Goal: Check status: Check status

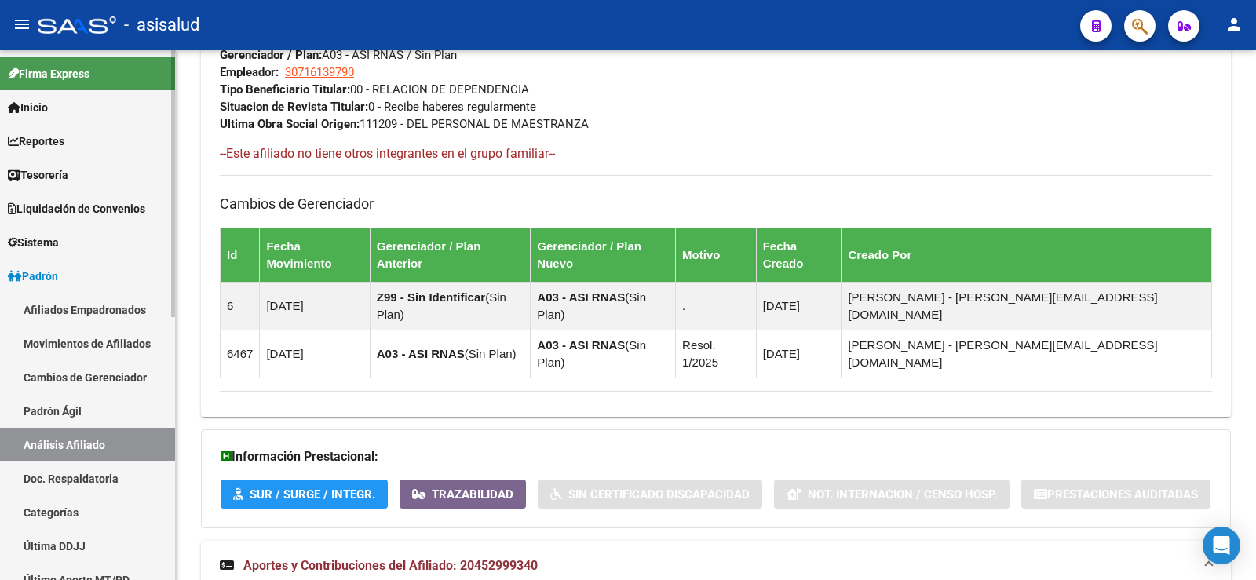
scroll to position [325, 0]
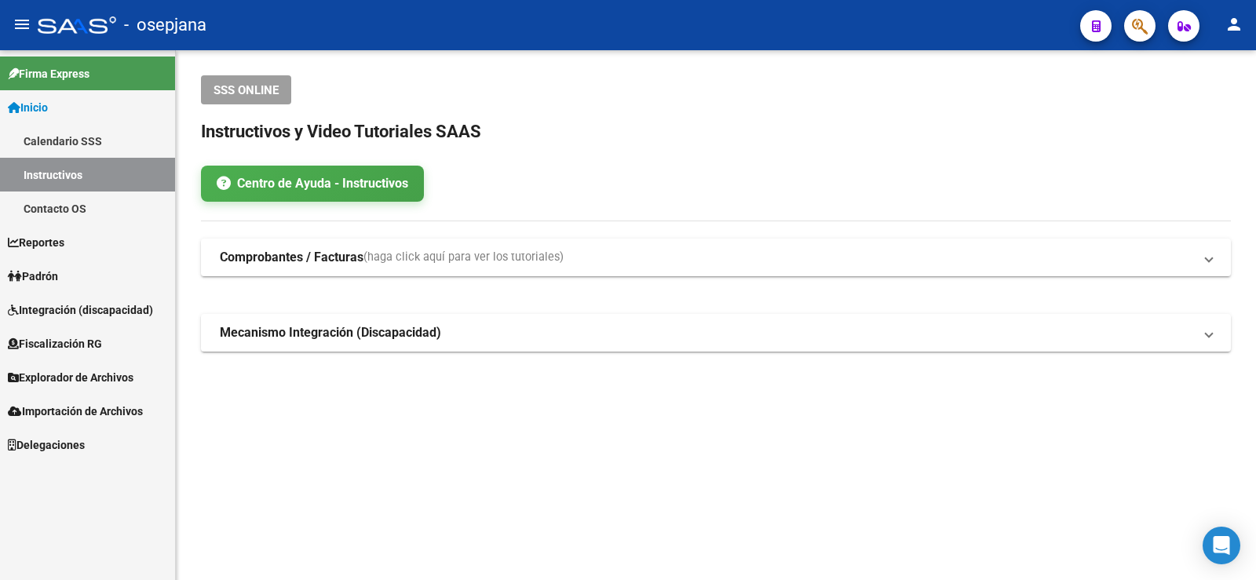
click at [84, 278] on link "Padrón" at bounding box center [87, 276] width 175 height 34
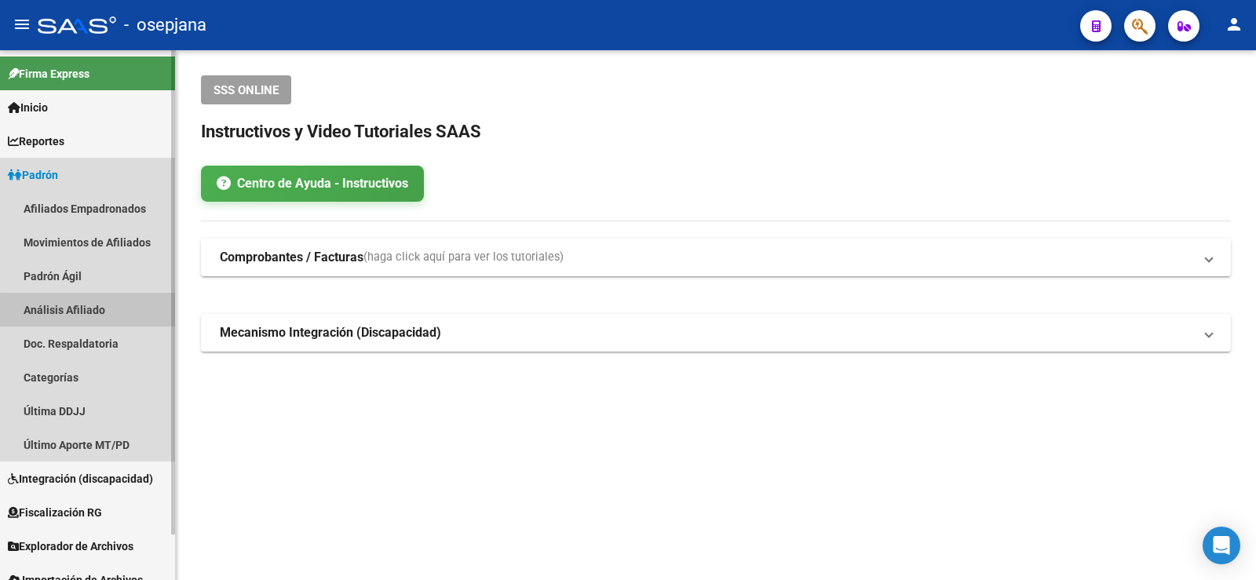
click at [100, 318] on link "Análisis Afiliado" at bounding box center [87, 310] width 175 height 34
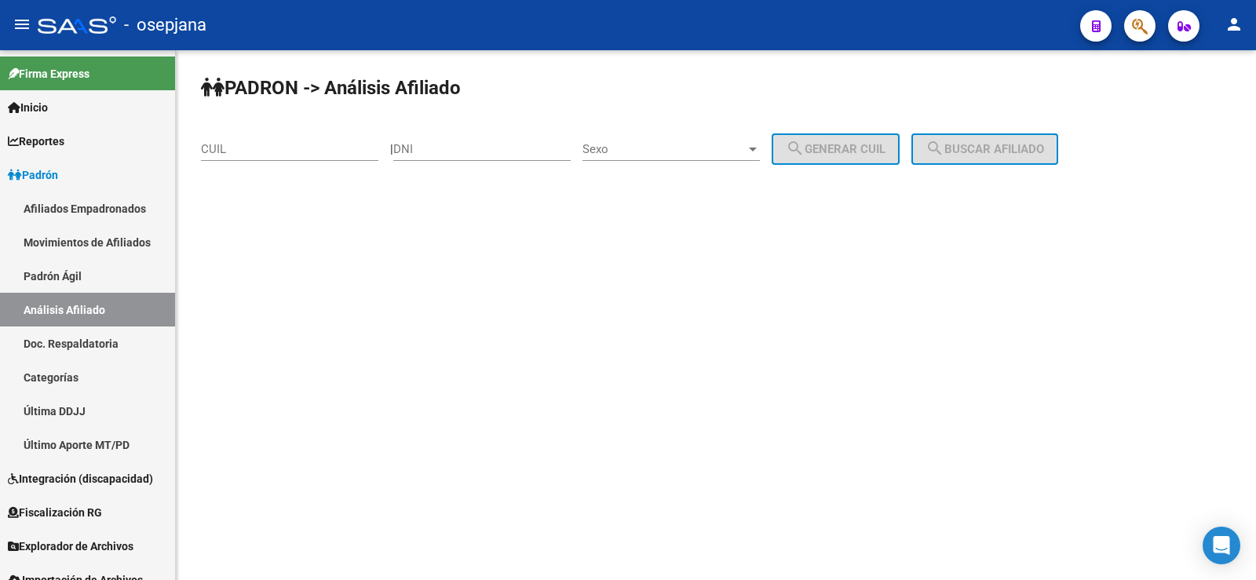
click at [286, 159] on div "CUIL" at bounding box center [289, 144] width 177 height 34
paste input "27-45317709-8"
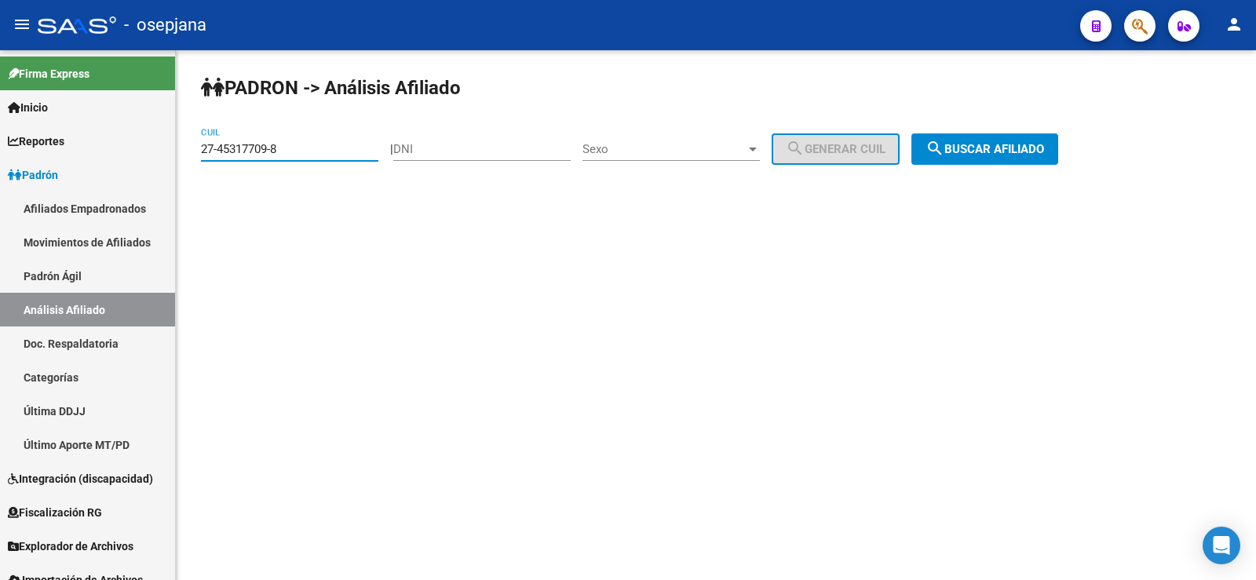
type input "27-45317709-8"
click at [1058, 137] on button "search Buscar afiliado" at bounding box center [984, 148] width 147 height 31
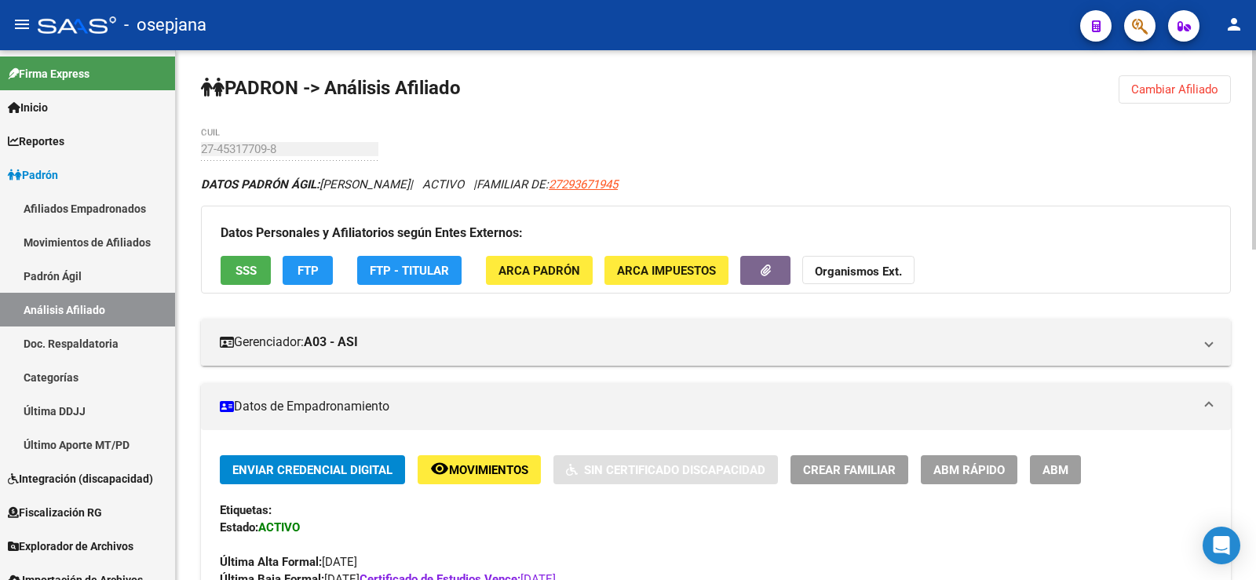
click at [317, 270] on span "FTP" at bounding box center [307, 271] width 21 height 14
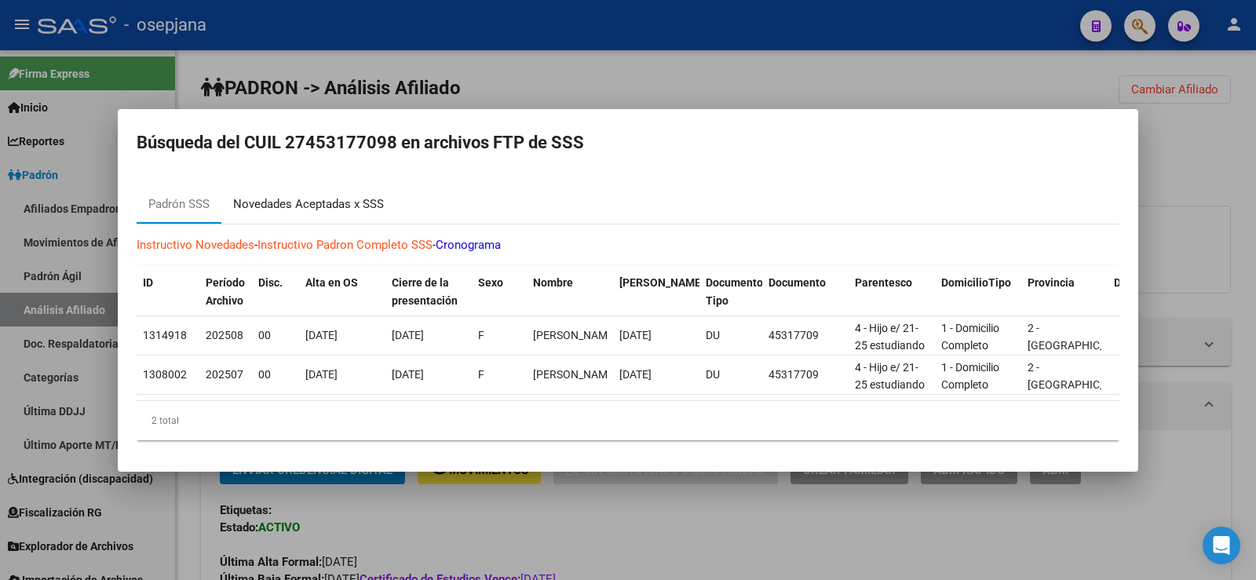
click at [305, 195] on div "Novedades Aceptadas x SSS" at bounding box center [308, 204] width 151 height 18
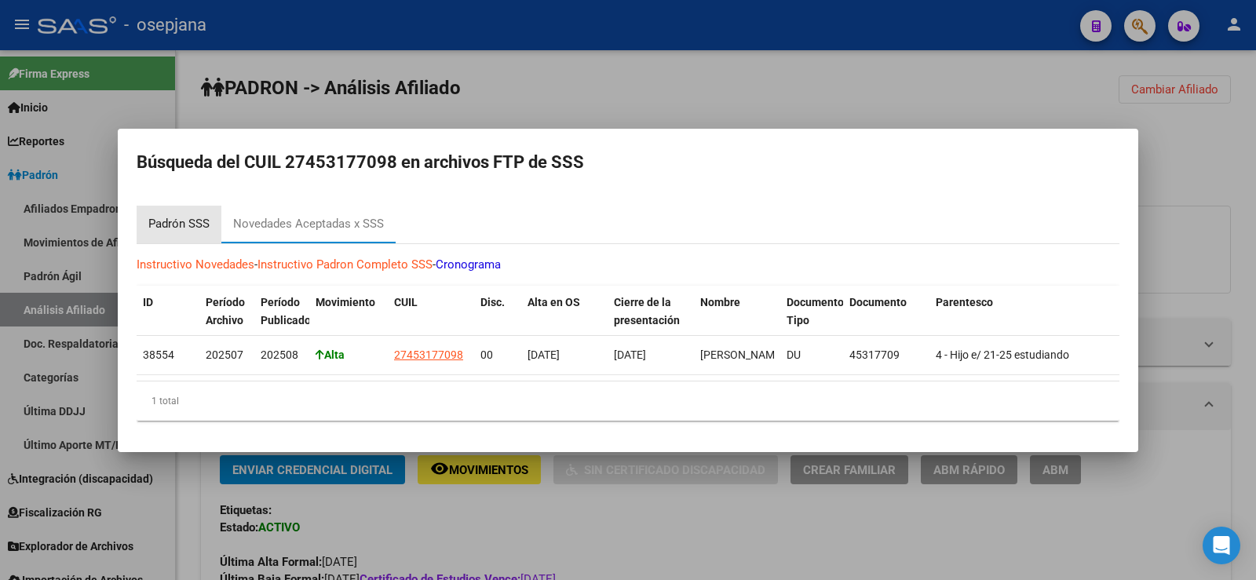
click at [184, 219] on div "Padrón SSS" at bounding box center [178, 224] width 61 height 18
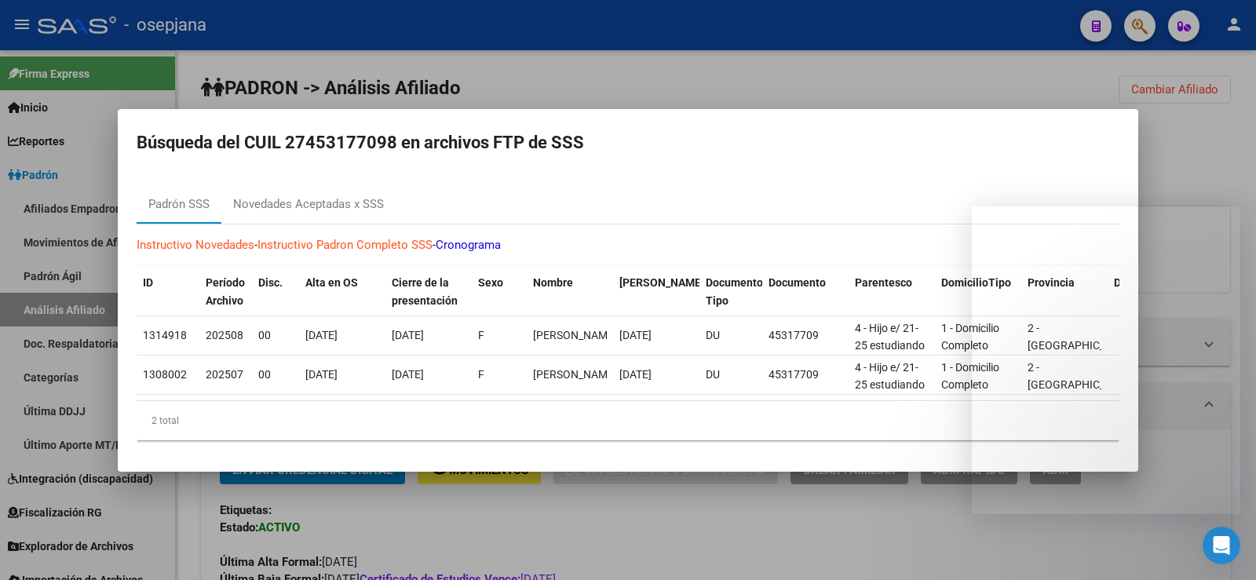
click at [606, 86] on div at bounding box center [628, 290] width 1256 height 580
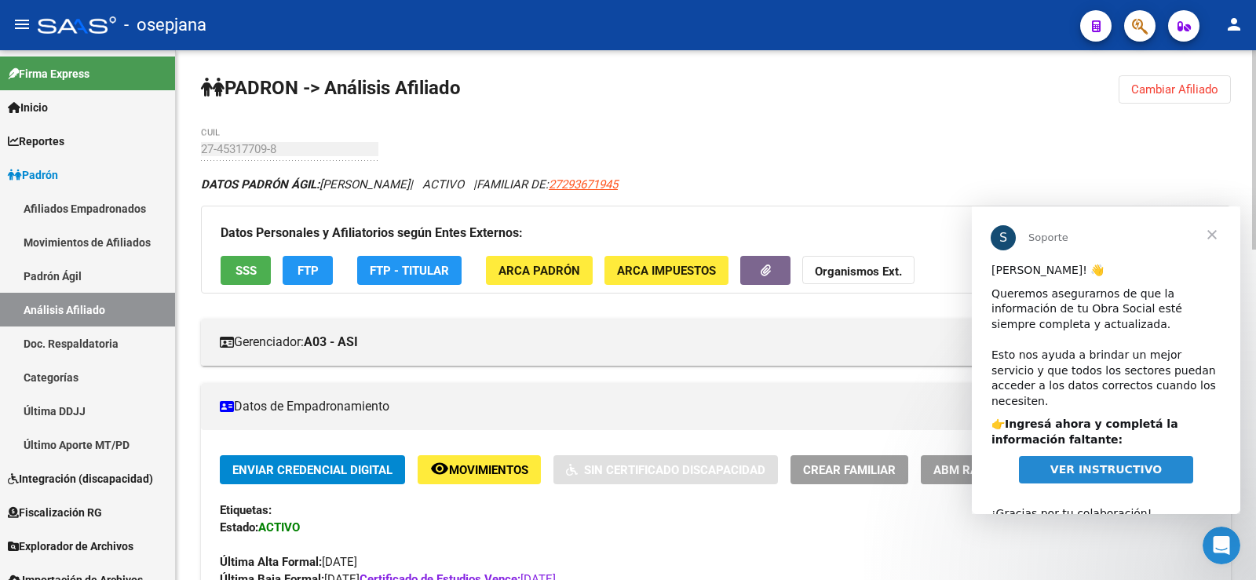
click at [241, 268] on span "SSS" at bounding box center [245, 271] width 21 height 14
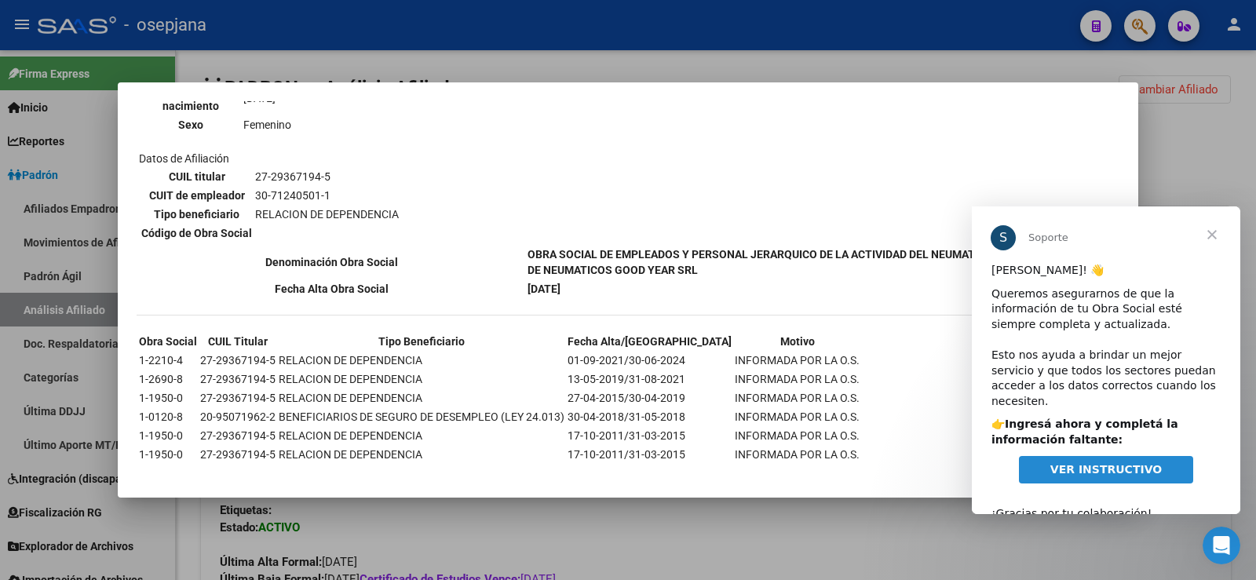
scroll to position [1223, 0]
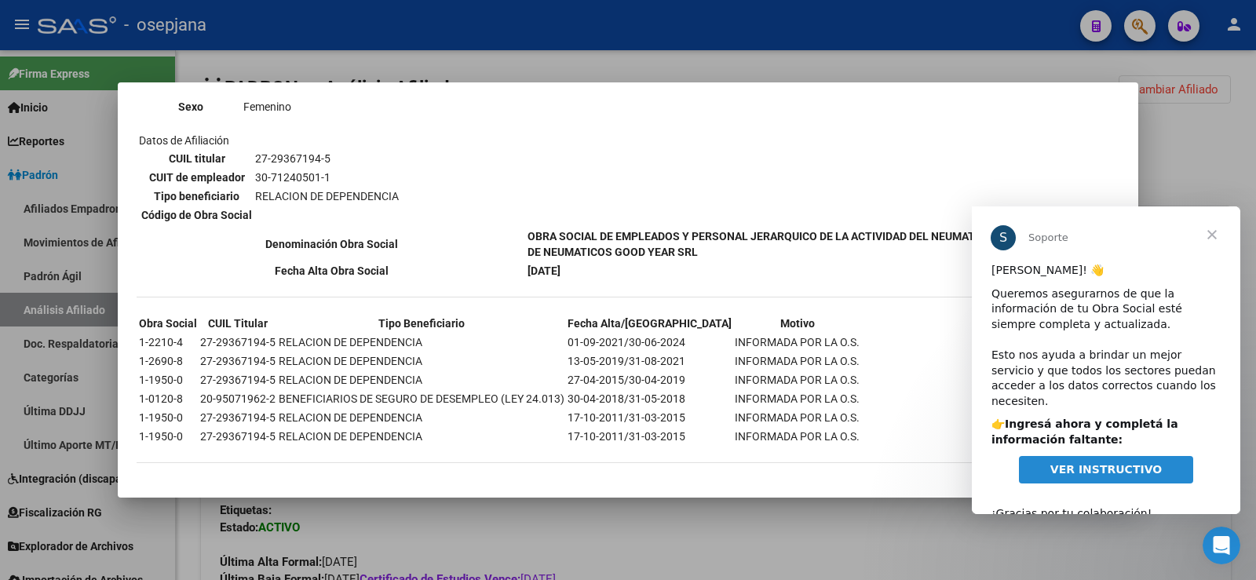
click at [1202, 133] on div at bounding box center [628, 290] width 1256 height 580
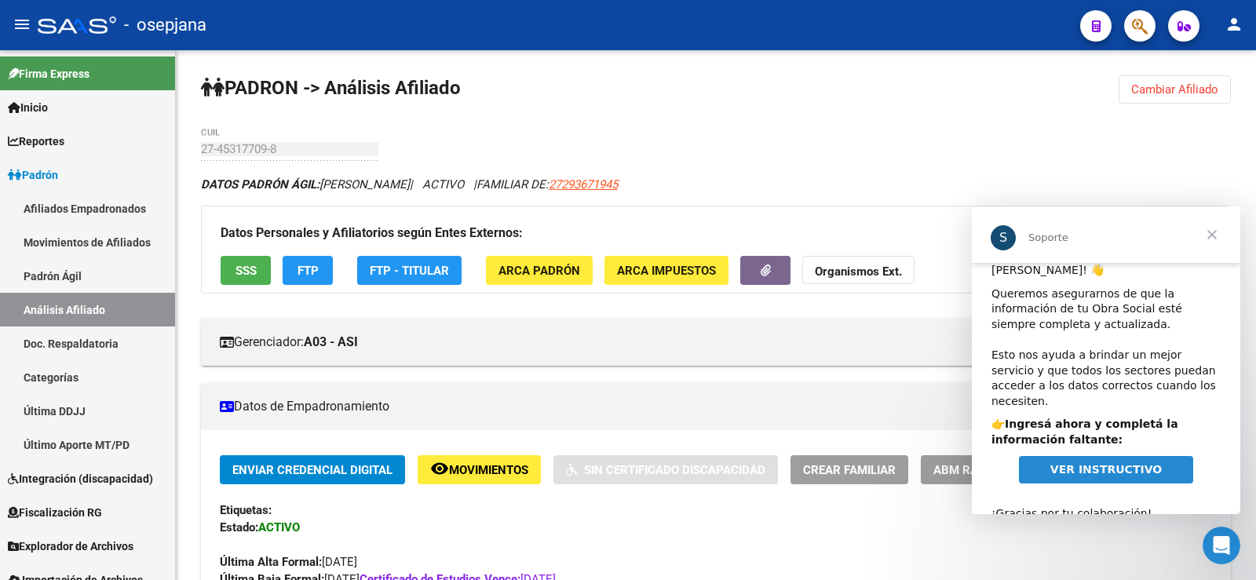
scroll to position [20, 0]
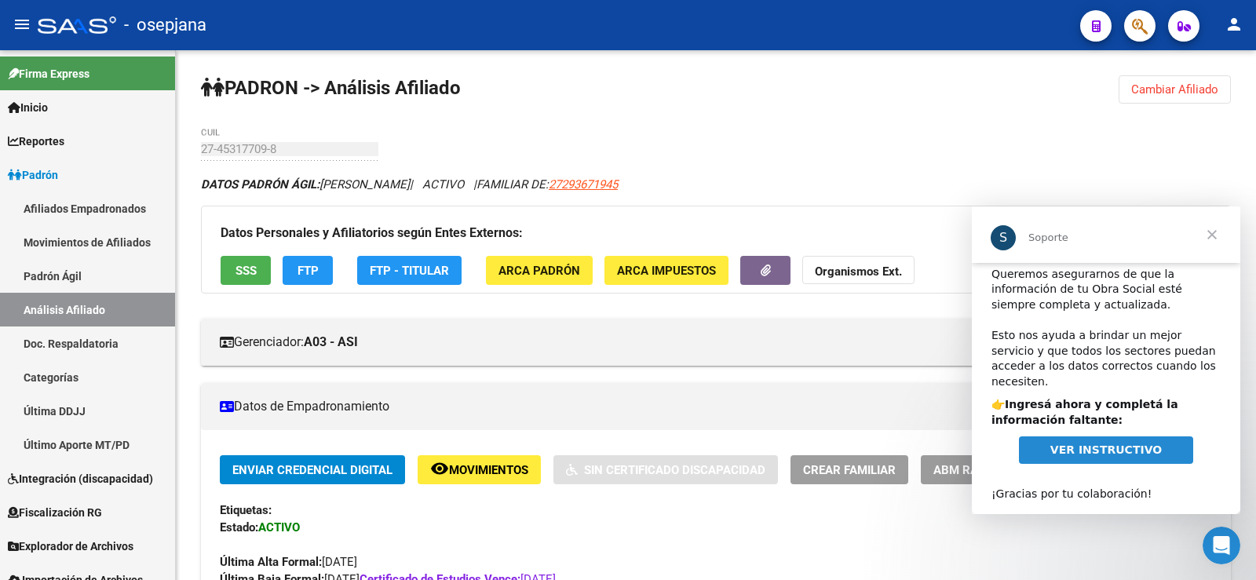
click at [1131, 443] on span "VER INSTRUCTIVO" at bounding box center [1105, 449] width 111 height 13
click at [1206, 234] on span "Cerrar" at bounding box center [1212, 234] width 57 height 57
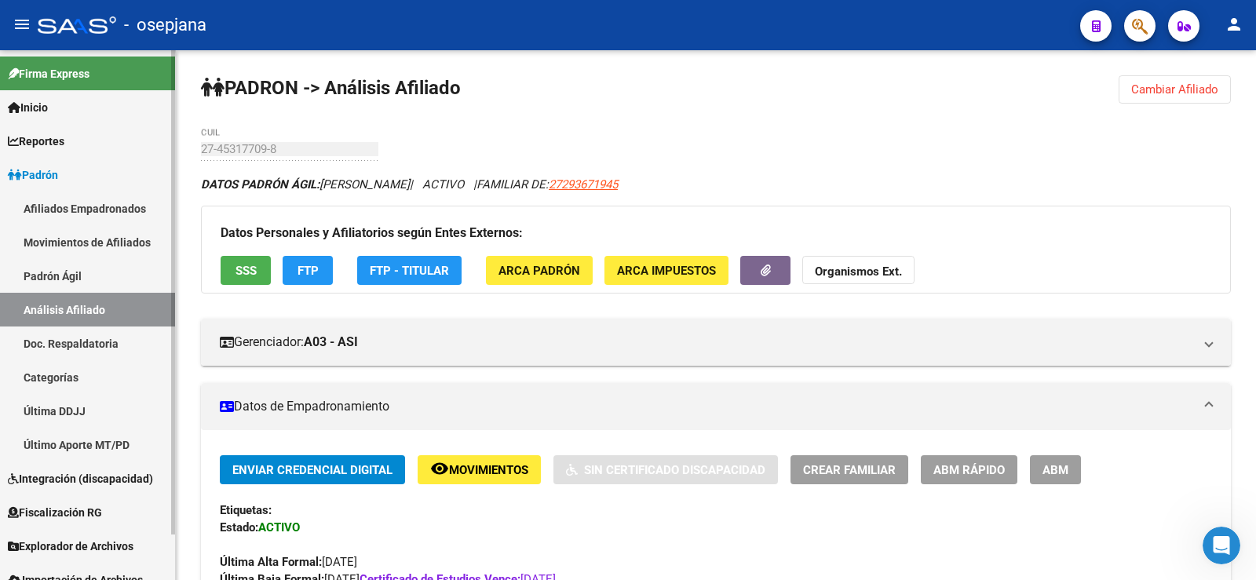
click at [91, 314] on link "Análisis Afiliado" at bounding box center [87, 310] width 175 height 34
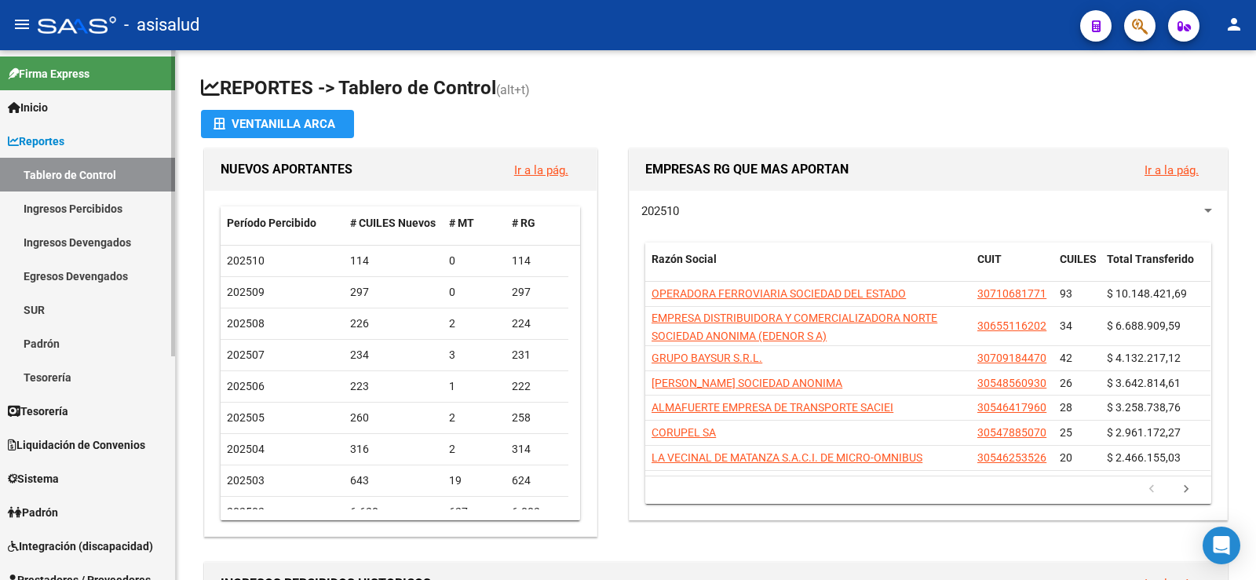
click at [39, 140] on span "Reportes" at bounding box center [36, 141] width 57 height 17
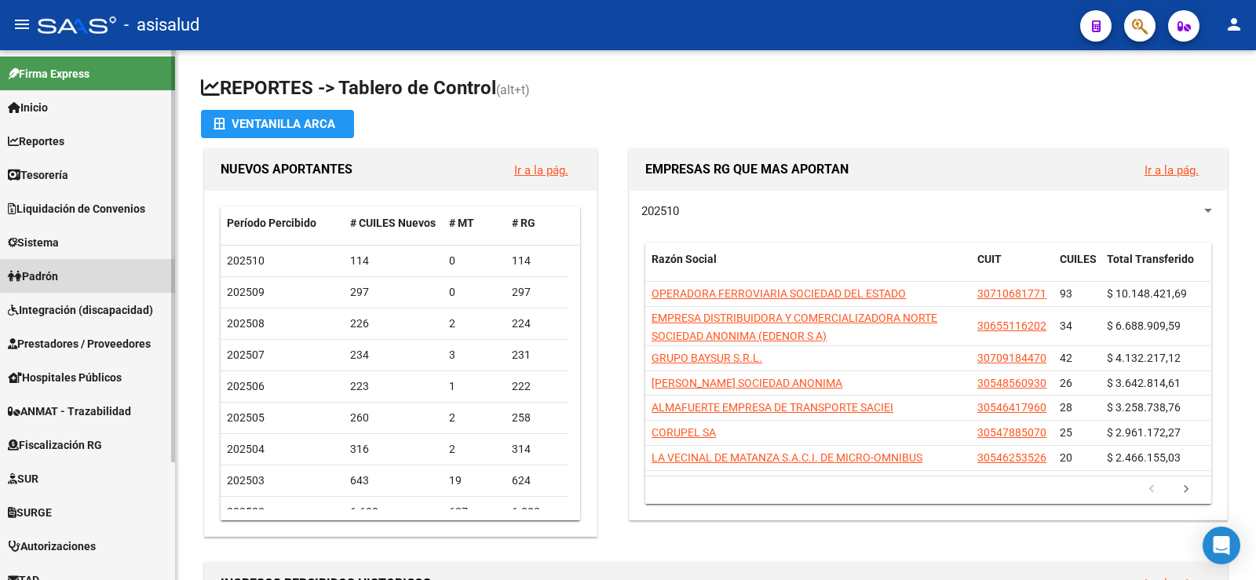
click at [53, 269] on span "Padrón" at bounding box center [33, 276] width 50 height 17
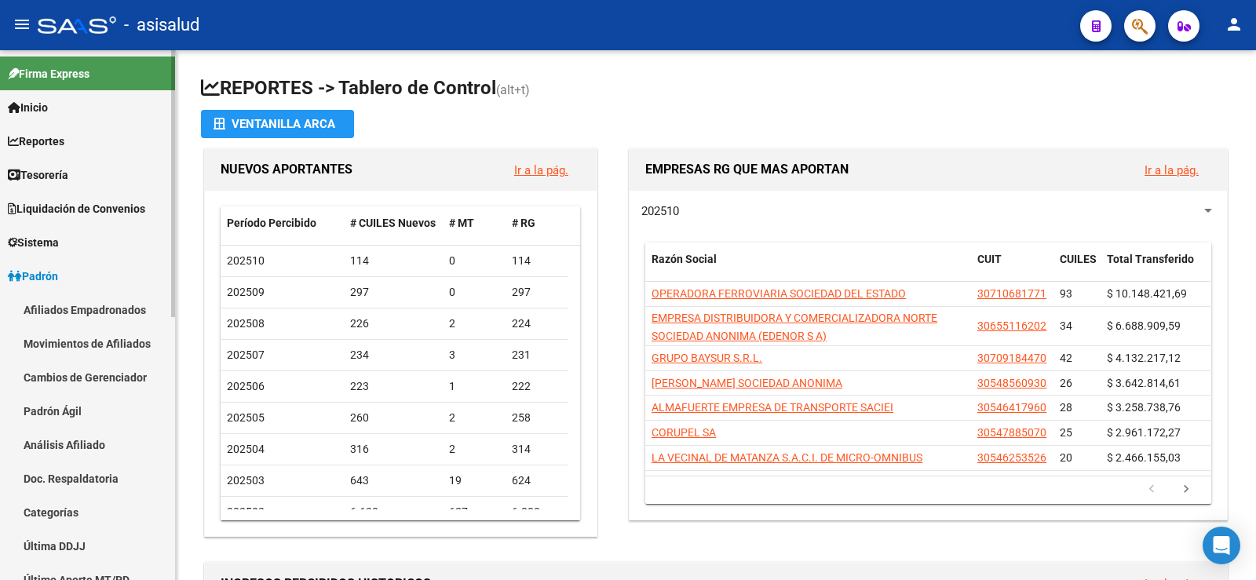
click at [78, 434] on link "Análisis Afiliado" at bounding box center [87, 445] width 175 height 34
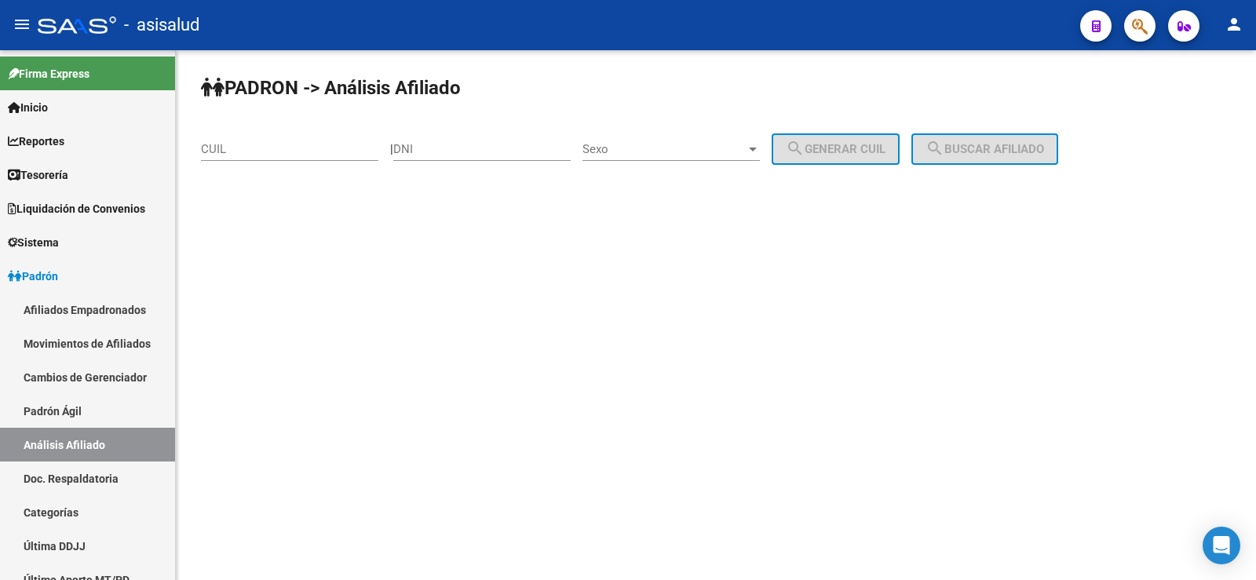
click at [285, 145] on input "CUIL" at bounding box center [289, 149] width 177 height 14
paste input "27-32884391-4"
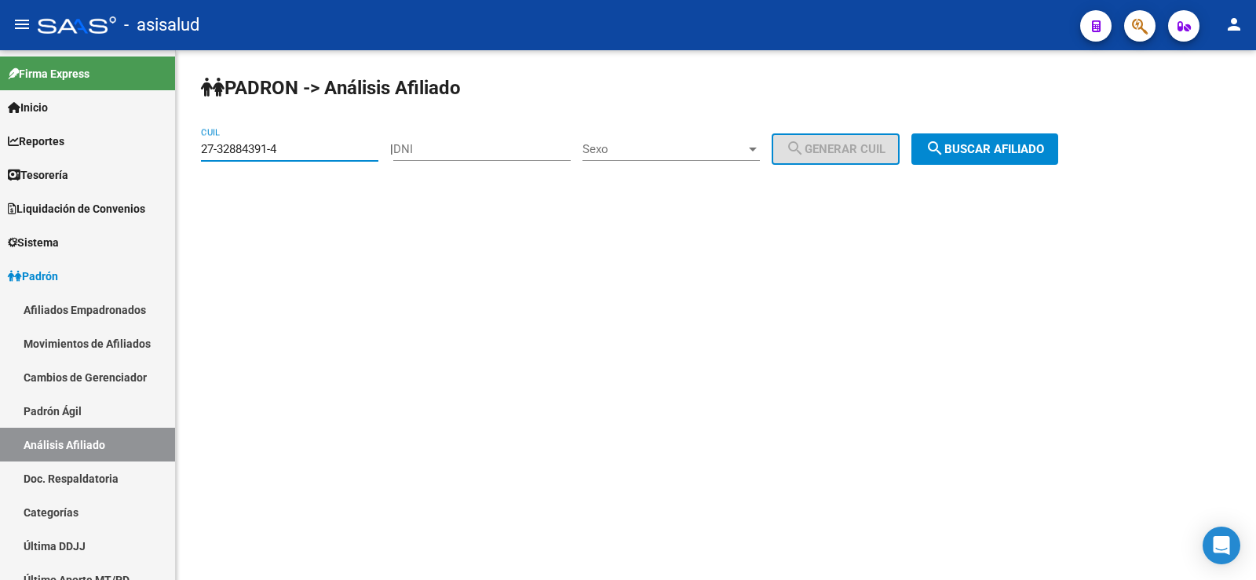
type input "27-32884391-4"
click at [1033, 140] on button "search Buscar afiliado" at bounding box center [984, 148] width 147 height 31
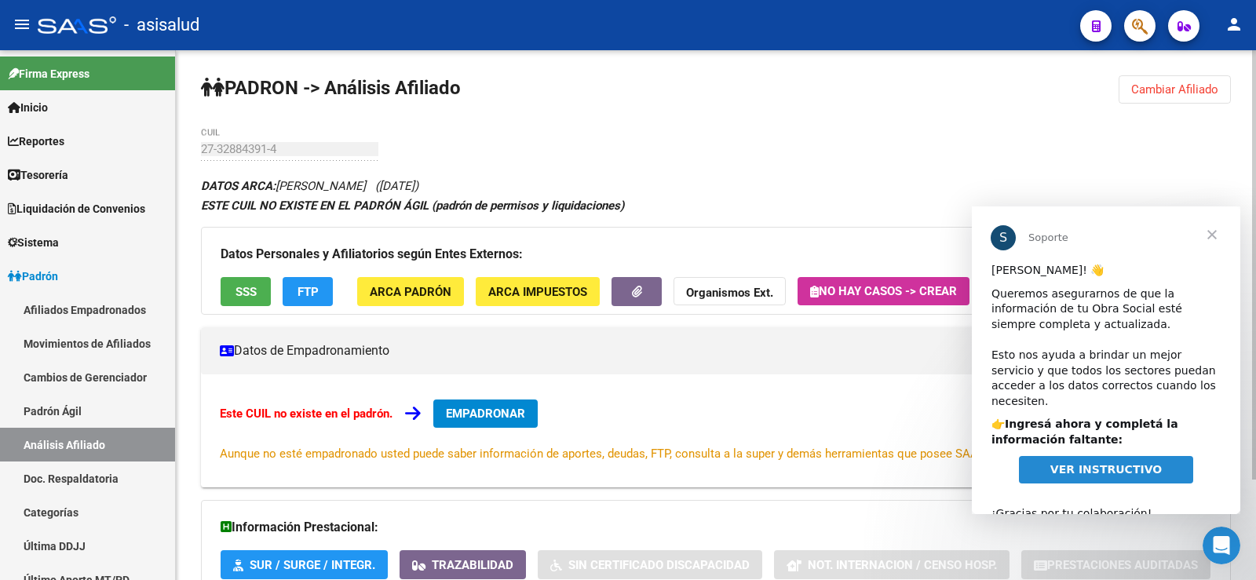
click at [1216, 235] on span "Cerrar" at bounding box center [1212, 234] width 57 height 57
